Goal: Navigation & Orientation: Find specific page/section

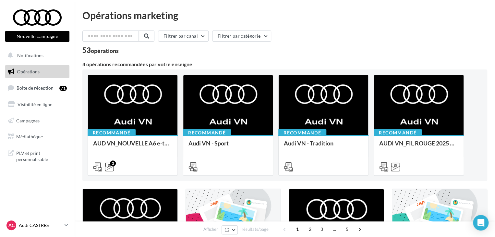
click at [34, 222] on p "Audi CASTRES" at bounding box center [40, 225] width 43 height 6
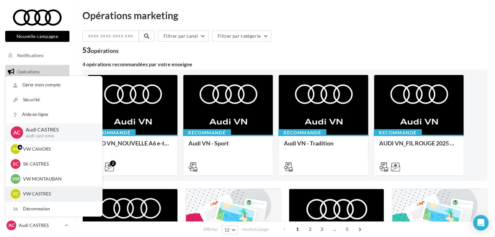
click at [39, 197] on div "VC VW CASTRES vw-cas-gau" at bounding box center [54, 194] width 86 height 10
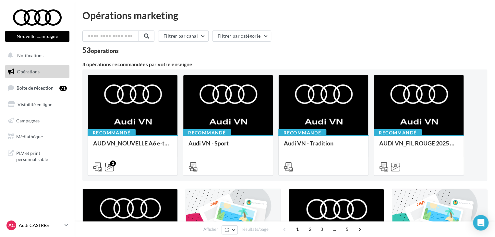
click at [43, 226] on p "Audi CASTRES" at bounding box center [40, 225] width 43 height 6
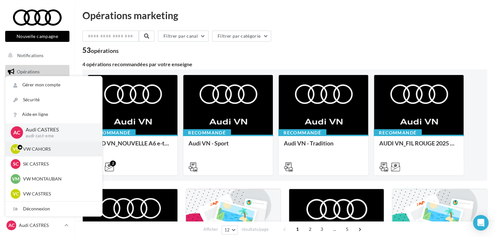
click at [38, 146] on p "VW CAHORS" at bounding box center [58, 149] width 71 height 6
